Goal: Task Accomplishment & Management: Use online tool/utility

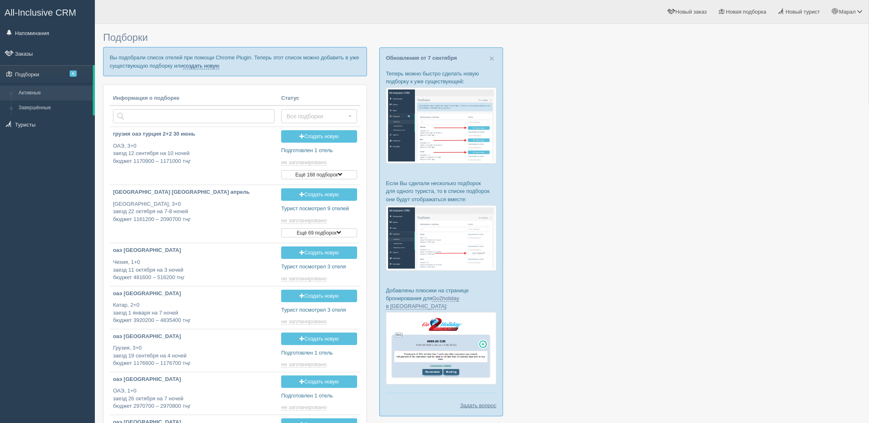
click at [200, 64] on link "создать новую" at bounding box center [201, 66] width 36 height 7
type input "[DATE] 14:40"
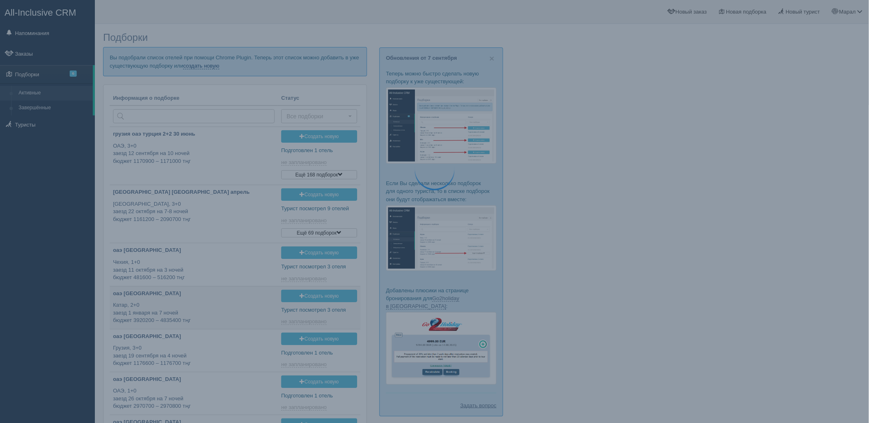
type input "2025-09-09 17:20"
type input "2025-09-09 19:30"
type input "2025-09-09 14:35"
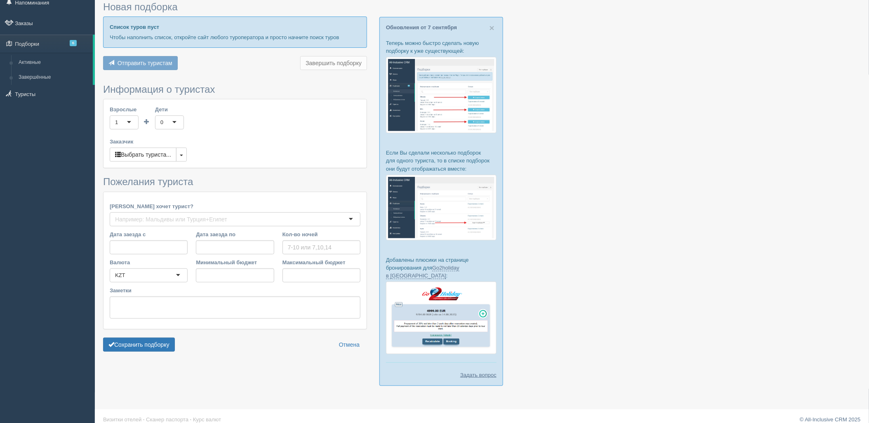
type input "4"
type input "699400"
type input "2556100"
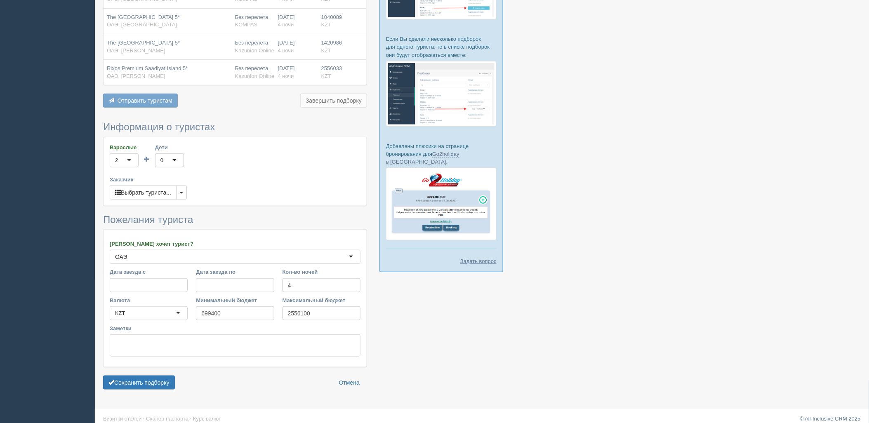
scroll to position [145, 0]
click at [167, 375] on button "Сохранить подборку" at bounding box center [139, 382] width 72 height 14
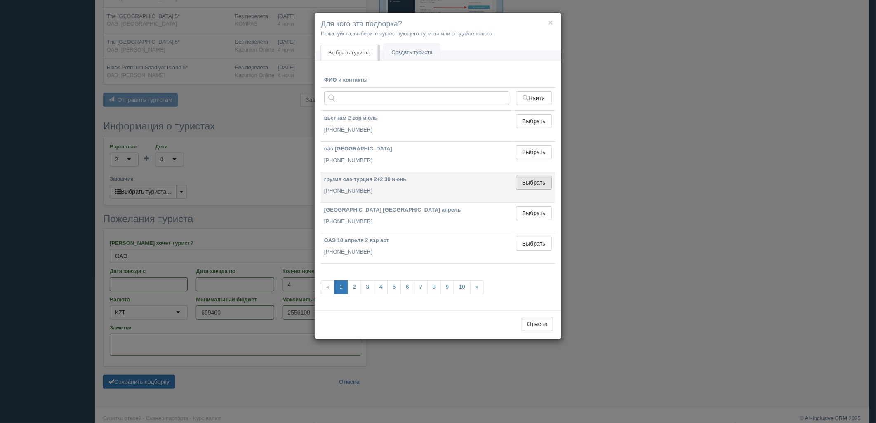
click at [537, 177] on button "Выбрать" at bounding box center [534, 183] width 36 height 14
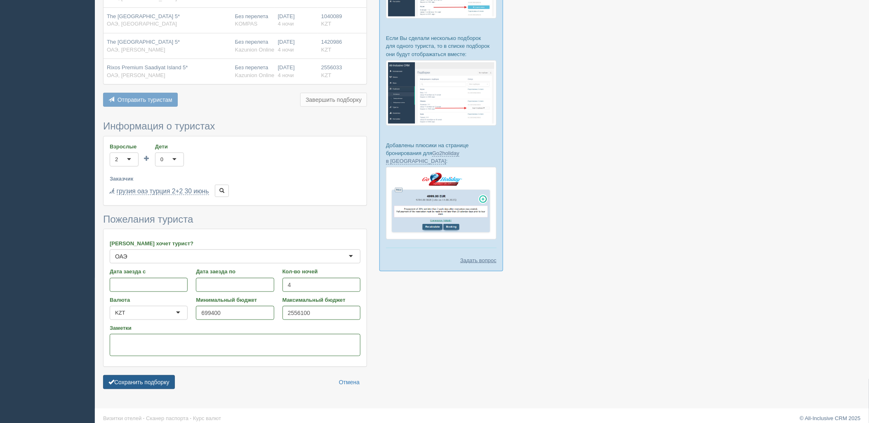
click at [151, 377] on button "Сохранить подборку" at bounding box center [139, 382] width 72 height 14
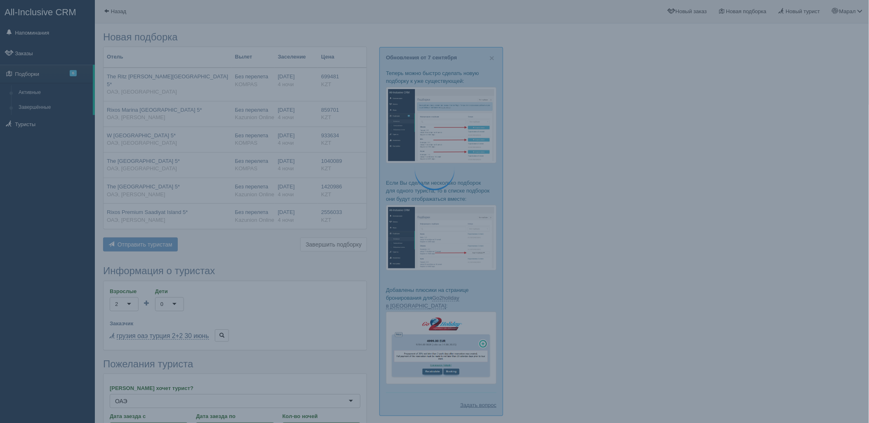
scroll to position [0, 0]
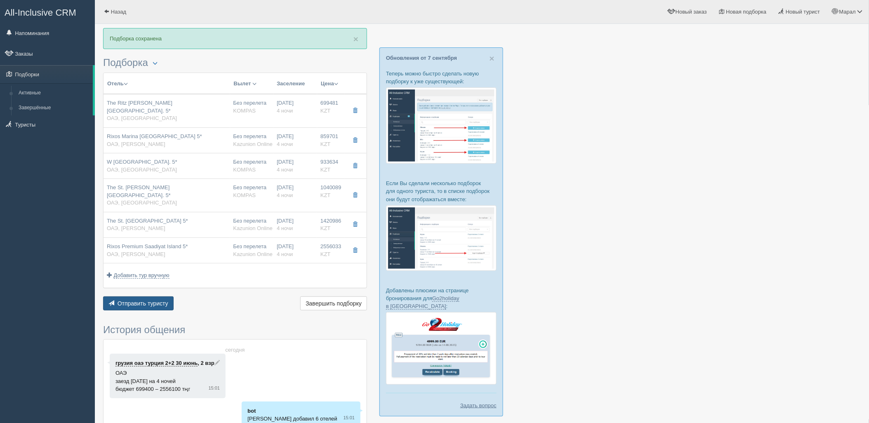
click at [151, 300] on span "Отправить туристу" at bounding box center [143, 303] width 51 height 7
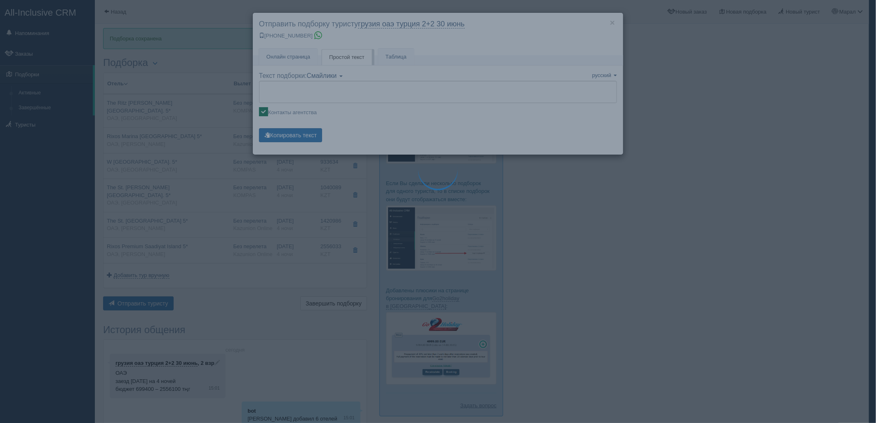
type textarea "🌞 Добрый день! Предлагаем Вам рассмотреть следующие варианты: 🌎 ОАЭ, Abu Dhabi …"
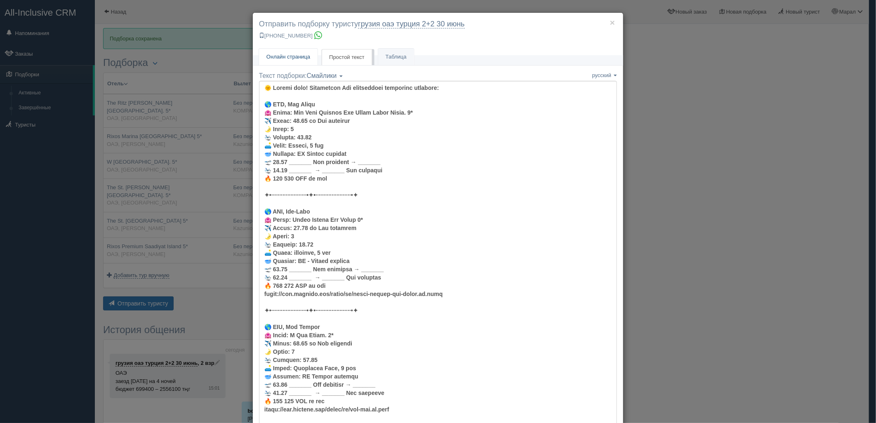
click at [306, 64] on link "Онлайн страница Онлайн" at bounding box center [288, 57] width 59 height 17
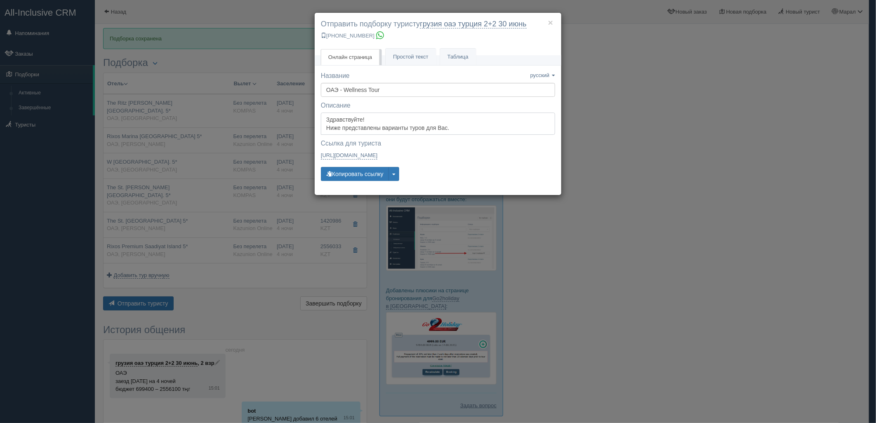
click at [352, 126] on textarea "Здравствуйте! Ниже представлены варианты туров для Вас. Для просмотра описания …" at bounding box center [438, 124] width 234 height 22
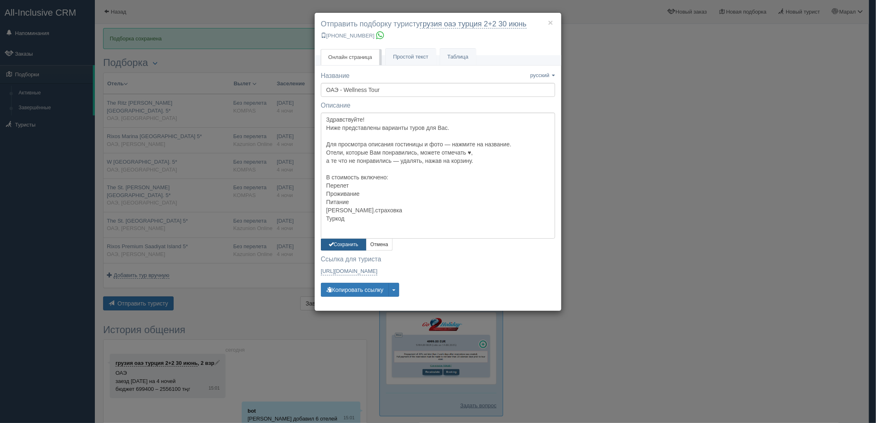
click at [339, 242] on button "Сохранить" at bounding box center [343, 245] width 45 height 12
drag, startPoint x: 349, startPoint y: 226, endPoint x: 322, endPoint y: 218, distance: 28.8
click at [322, 218] on textarea "Здравствуйте! Ниже представлены варианты туров для Вас. Для просмотра описания …" at bounding box center [438, 176] width 234 height 126
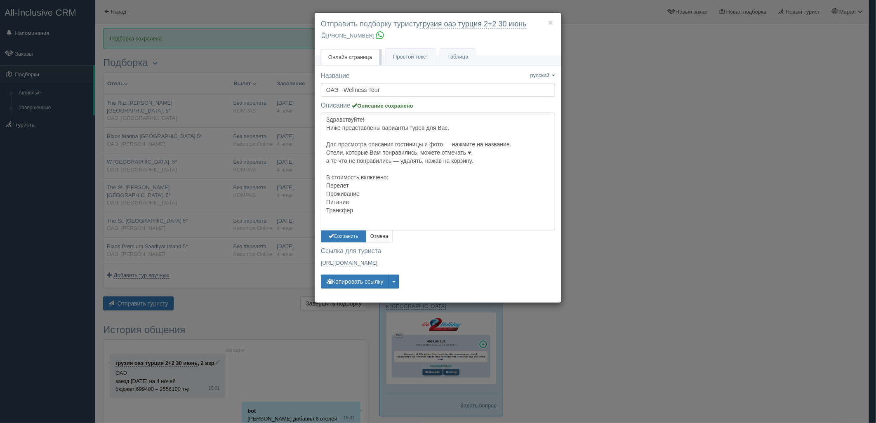
drag, startPoint x: 358, startPoint y: 186, endPoint x: 313, endPoint y: 186, distance: 45.0
click at [313, 186] on div "× Отправить подборку туристу грузия оаэ турция 2+2 30 июнь +7 701 880 5580 Онла…" at bounding box center [438, 211] width 876 height 423
type textarea "Здравствуйте! Ниже представлены варианты туров для Вас. Для просмотра описания …"
click at [340, 238] on button "Сохранить" at bounding box center [343, 237] width 45 height 12
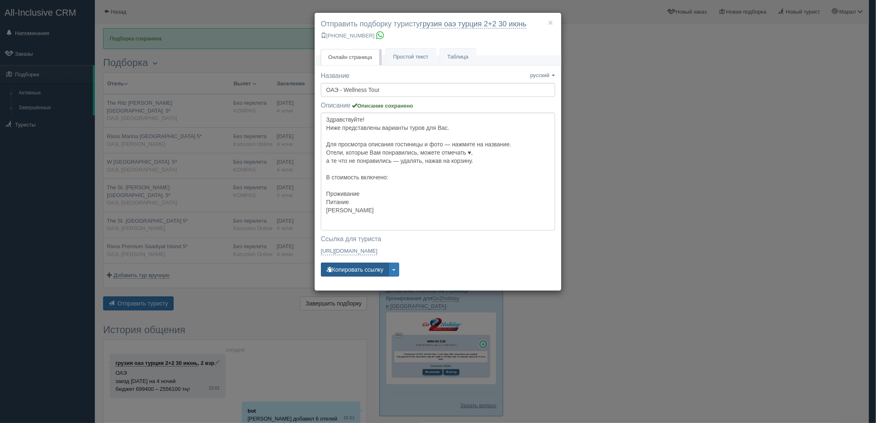
click at [351, 273] on button "Копировать ссылку" at bounding box center [355, 270] width 68 height 14
click at [797, 101] on div "× Отправить подборку туристу грузия оаэ [GEOGRAPHIC_DATA] 2+2 [DATE] [PHONE_NUM…" at bounding box center [438, 211] width 876 height 423
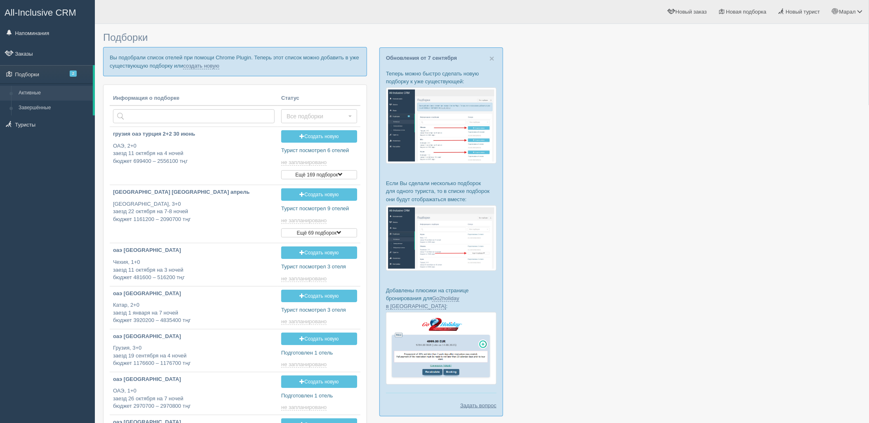
click at [212, 61] on p "Вы подобрали список отелей при помощи Chrome Plugin. Теперь этот список можно д…" at bounding box center [235, 61] width 264 height 29
click at [212, 66] on link "создать новую" at bounding box center [201, 66] width 36 height 7
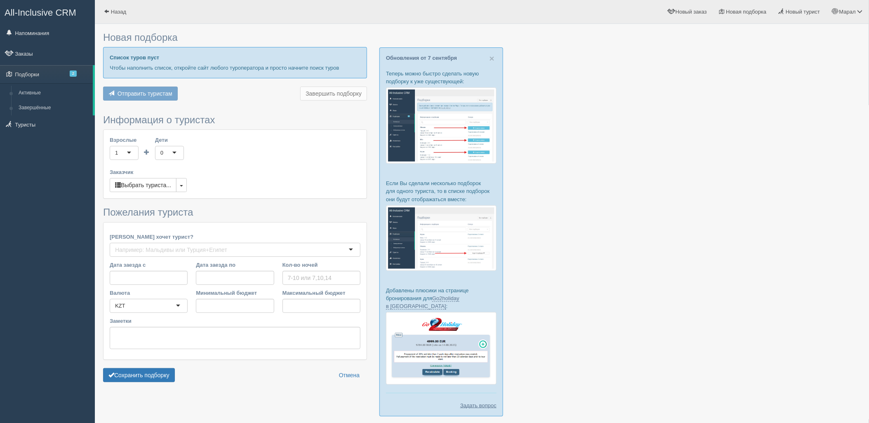
type input "9"
type input "1154400"
type input "1236200"
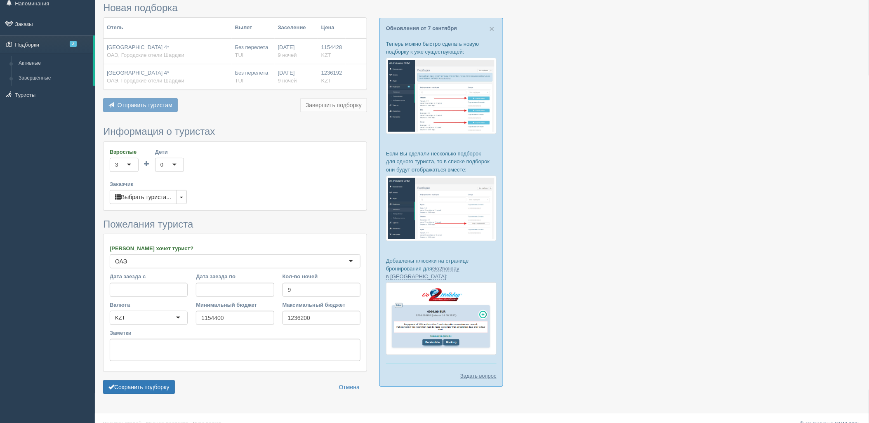
scroll to position [42, 0]
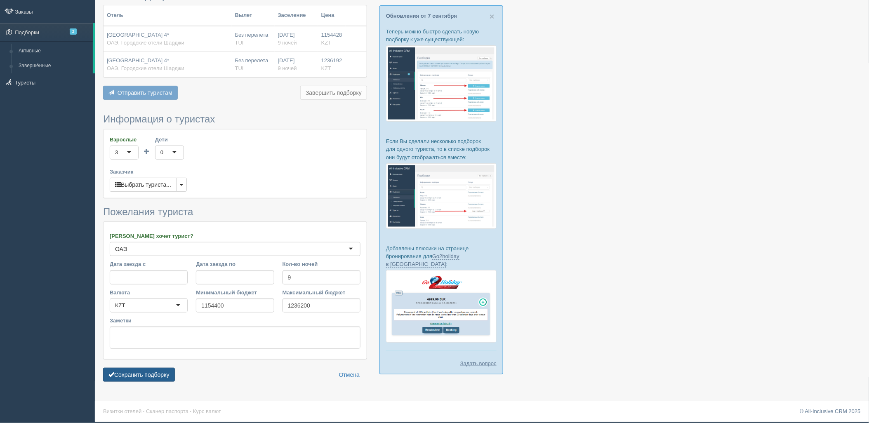
click at [149, 374] on button "Сохранить подборку" at bounding box center [139, 375] width 72 height 14
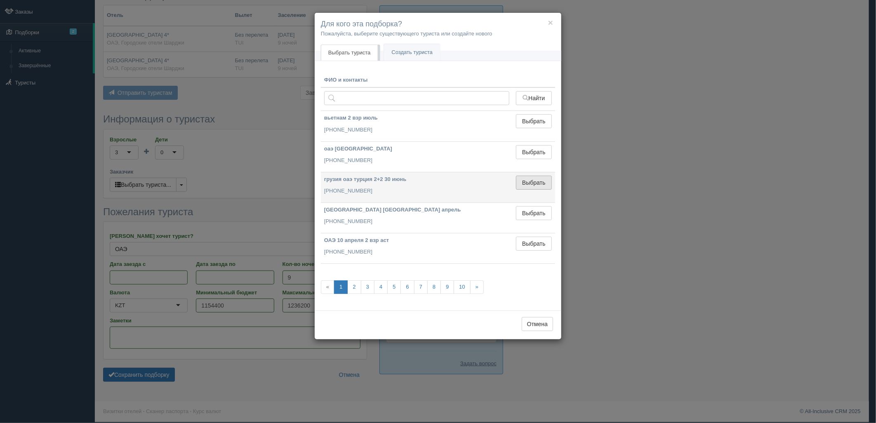
click at [528, 176] on button "Выбрать" at bounding box center [534, 183] width 36 height 14
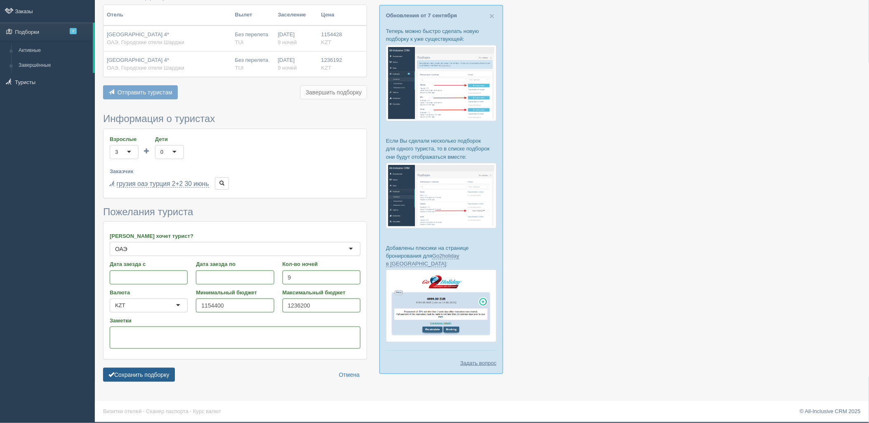
click at [148, 375] on button "Сохранить подборку" at bounding box center [139, 375] width 72 height 14
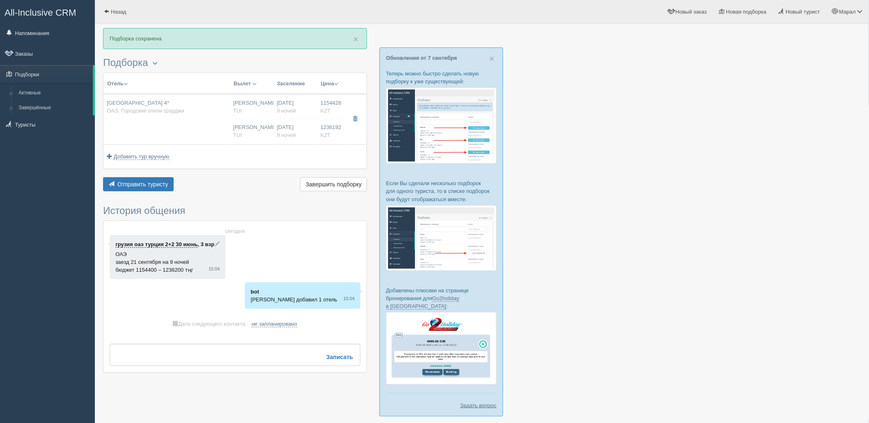
click at [159, 193] on div "Отправить туристу Отправить Завершить подборку Активировать подборку Добавить и…" at bounding box center [235, 185] width 264 height 16
click at [151, 185] on span "Отправить туристу" at bounding box center [143, 184] width 51 height 7
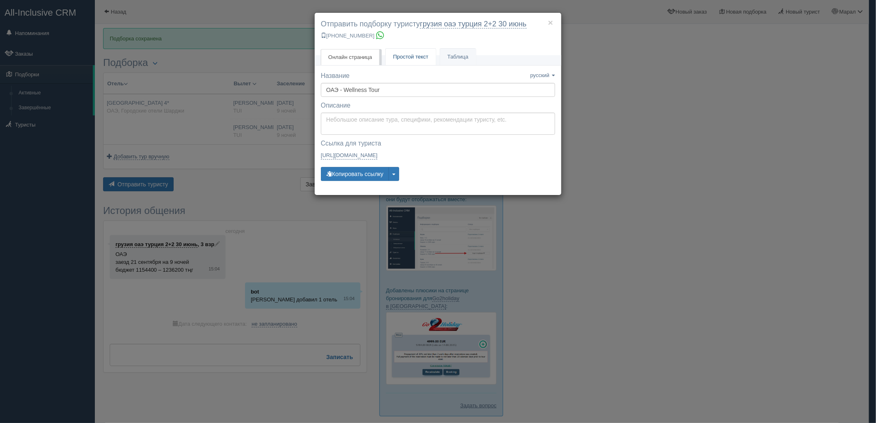
click at [394, 65] on link "Простой текст Текст" at bounding box center [411, 57] width 50 height 17
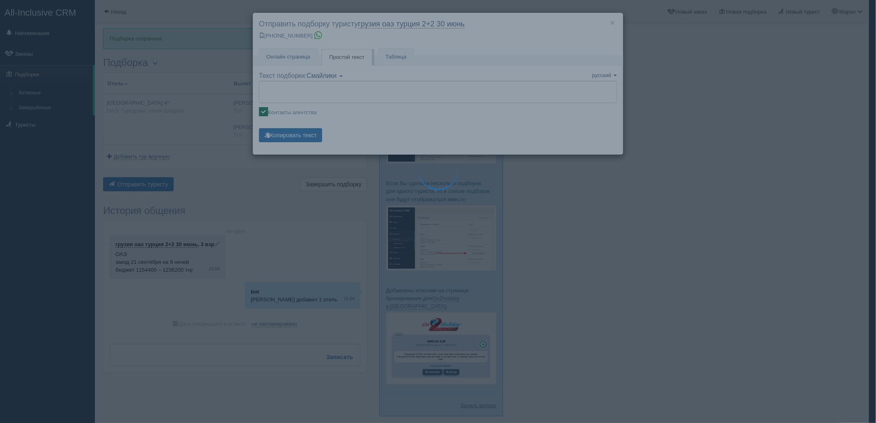
type textarea "🌞 Добрый день! Предлагаем Вам рассмотреть следующие варианты: 🌎 ОАЭ, Городские …"
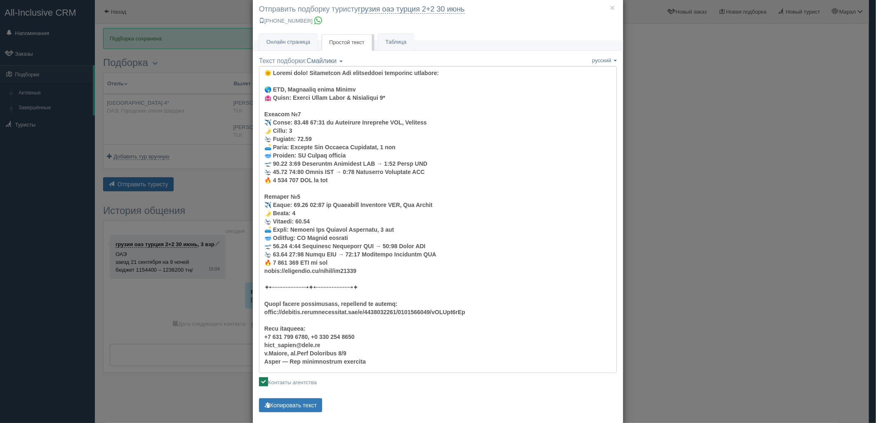
scroll to position [29, 0]
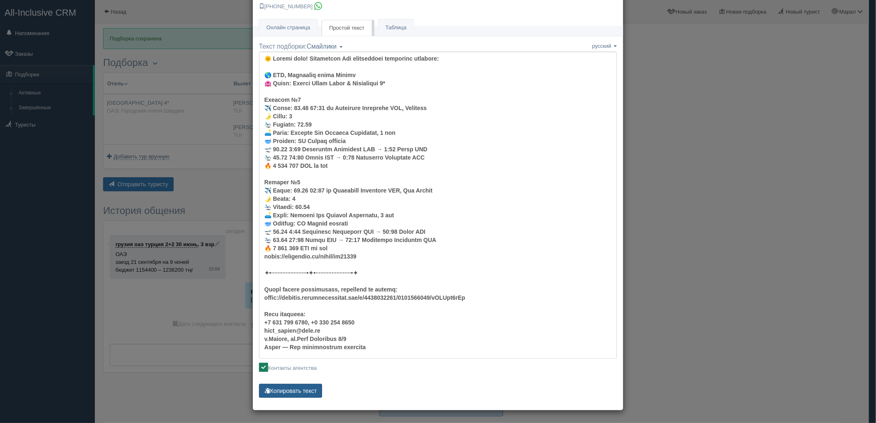
click at [312, 389] on button "Копировать текст" at bounding box center [290, 391] width 63 height 14
click at [311, 389] on button "Копировать текст" at bounding box center [290, 391] width 63 height 14
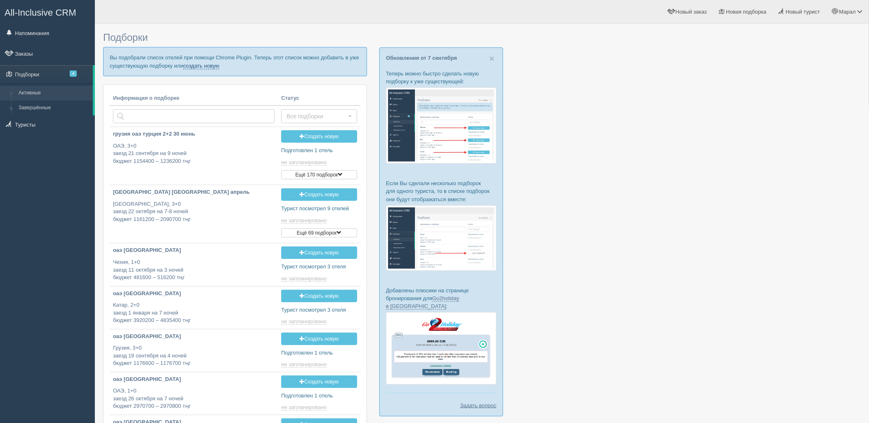
click at [198, 67] on link "создать новую" at bounding box center [201, 66] width 36 height 7
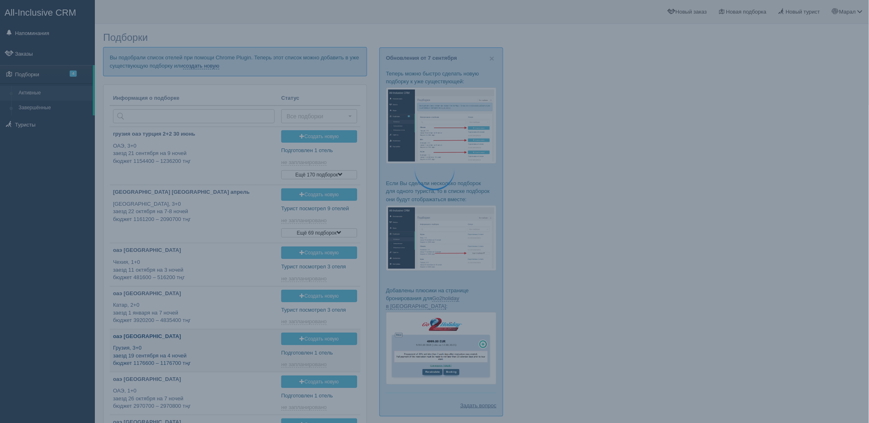
type input "2025-09-09 16:20"
type input "2025-09-09 17:20"
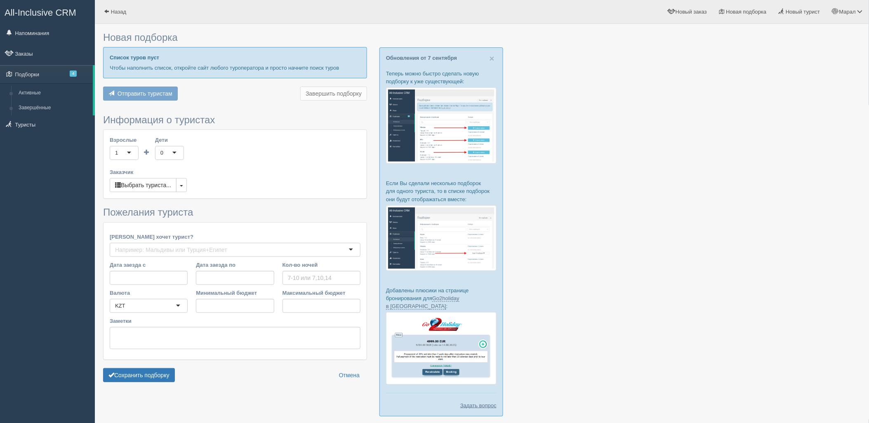
type input "9"
type input "1157300"
type input "1273200"
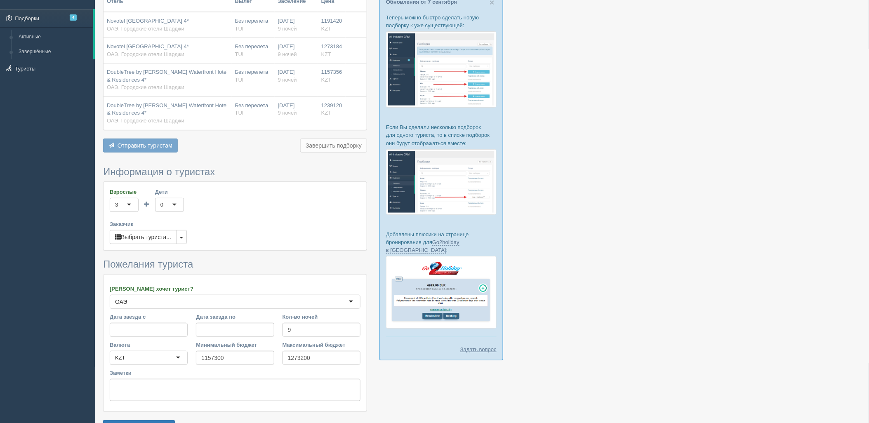
scroll to position [109, 0]
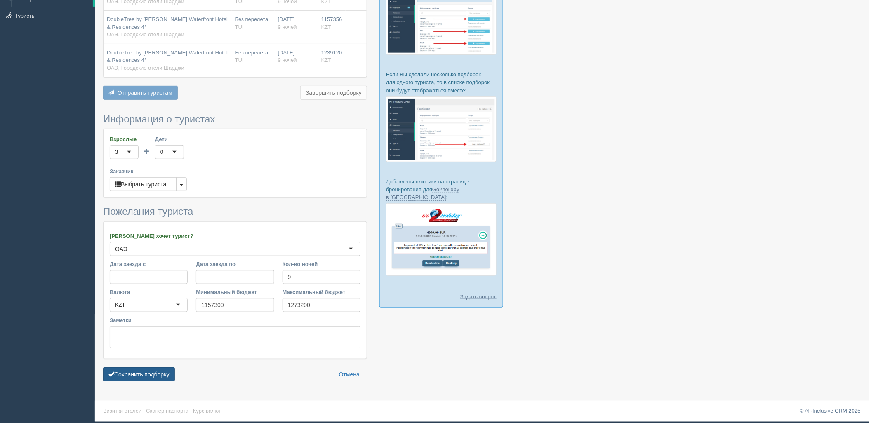
click at [159, 369] on button "Сохранить подборку" at bounding box center [139, 375] width 72 height 14
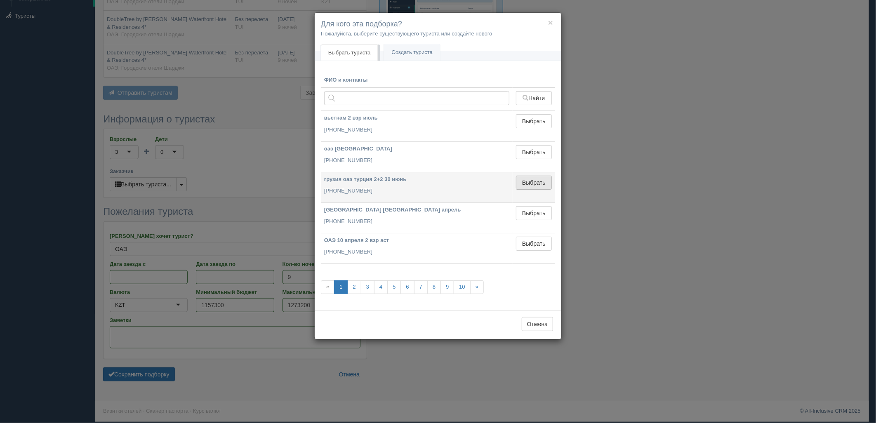
click at [540, 181] on button "Выбрать" at bounding box center [534, 183] width 36 height 14
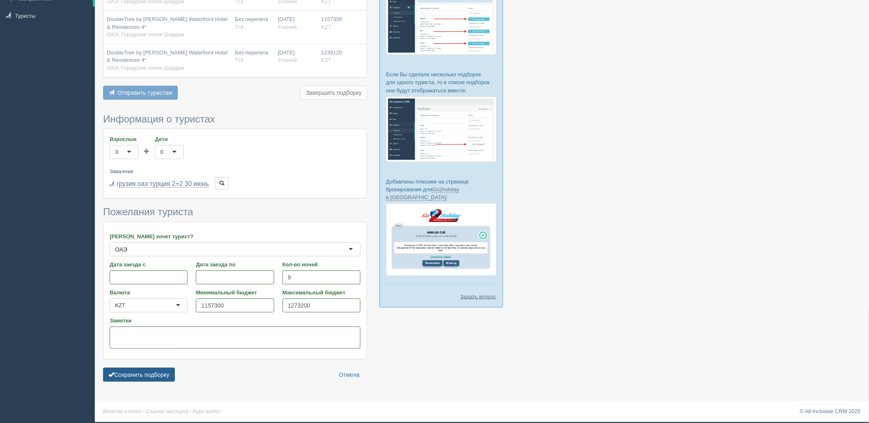
click at [153, 373] on button "Сохранить подборку" at bounding box center [139, 375] width 72 height 14
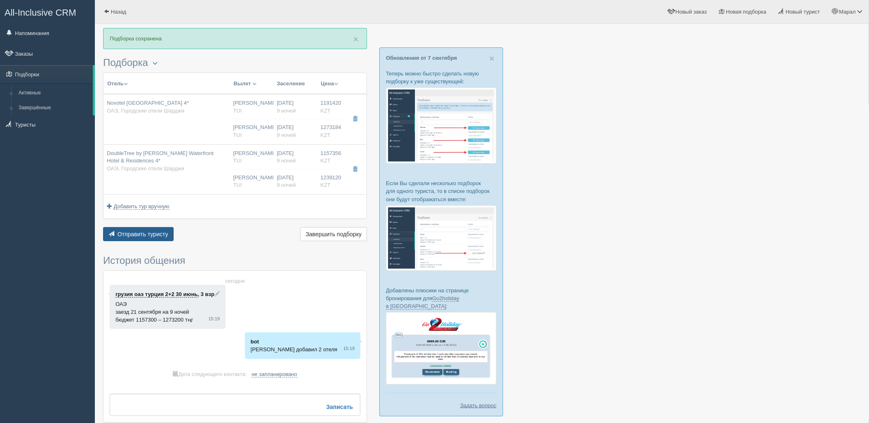
click at [139, 234] on span "Отправить туристу" at bounding box center [143, 234] width 51 height 7
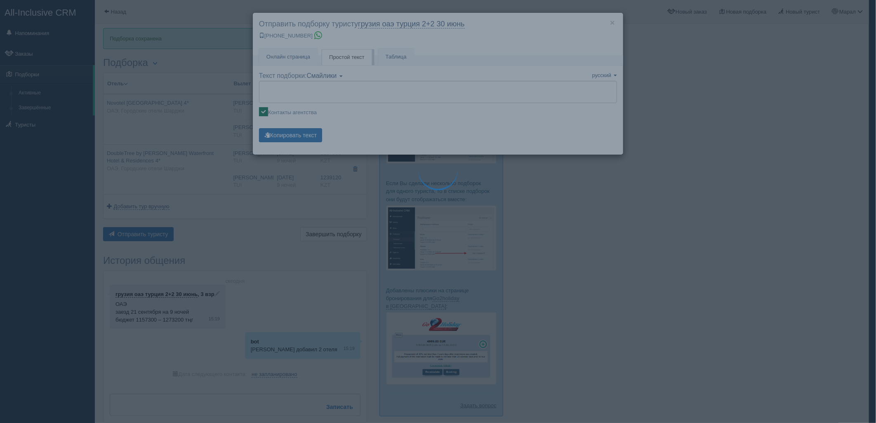
type textarea "🌞 Loremi dolo! Sitametcon Adi elitseddoei temporinc utlabore: 🌎 ETD, Magnaaliq …"
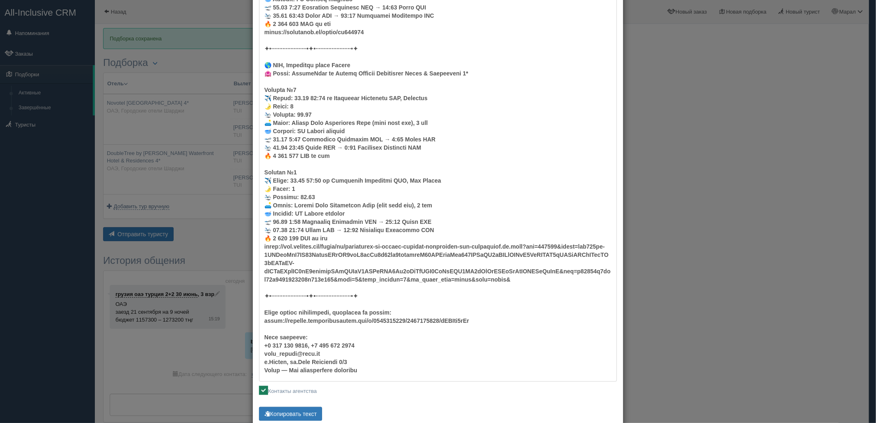
scroll to position [277, 0]
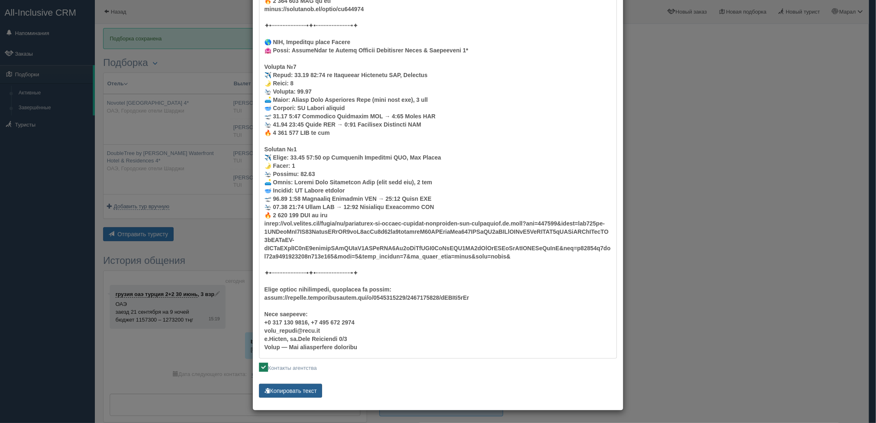
click at [294, 386] on button "Копировать текст" at bounding box center [290, 391] width 63 height 14
